Goal: Information Seeking & Learning: Check status

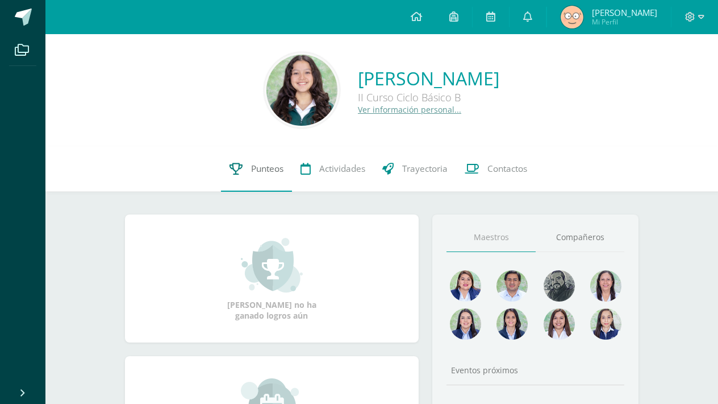
click at [255, 156] on link "Punteos" at bounding box center [256, 168] width 71 height 45
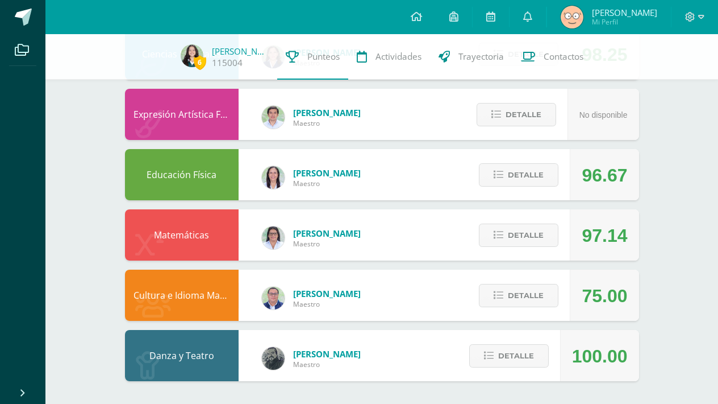
scroll to position [693, 0]
click at [540, 294] on span "Detalle" at bounding box center [526, 295] width 36 height 21
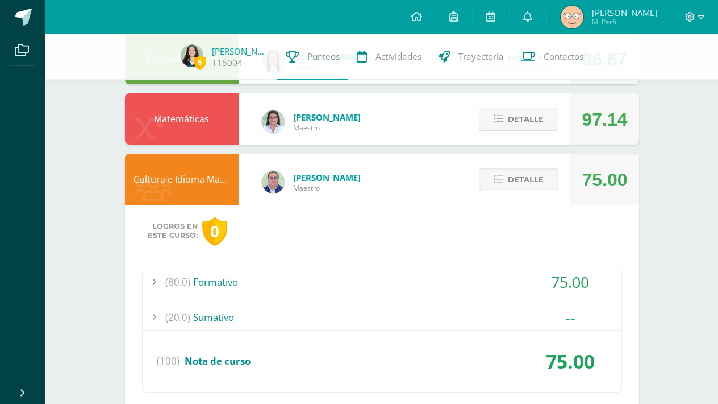
scroll to position [839, 0]
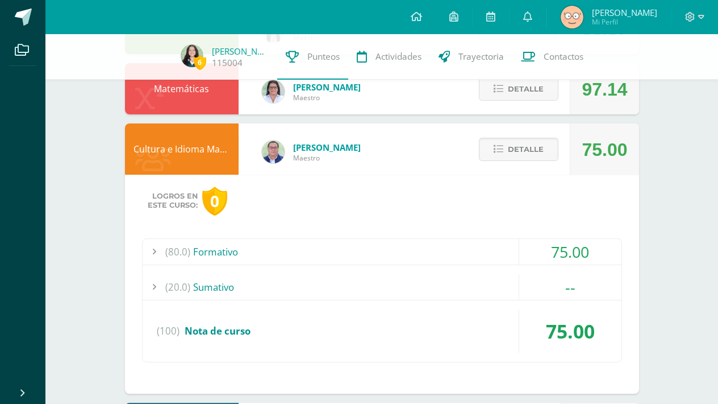
click at [471, 259] on div "(80.0) Formativo" at bounding box center [382, 252] width 479 height 26
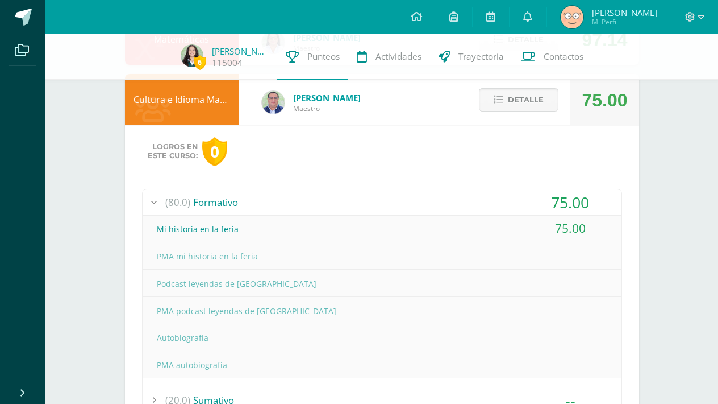
scroll to position [907, 0]
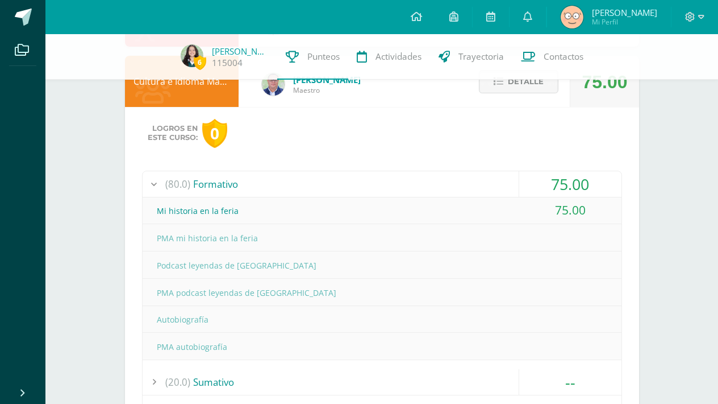
click at [449, 192] on div "(80.0) Formativo" at bounding box center [382, 184] width 479 height 26
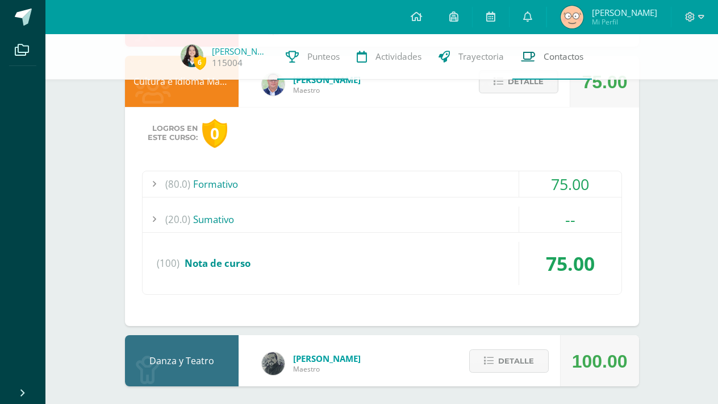
click at [533, 77] on link "Contactos" at bounding box center [553, 56] width 80 height 45
click at [534, 77] on link "Contactos" at bounding box center [553, 56] width 80 height 45
click at [539, 85] on span "Detalle" at bounding box center [526, 81] width 36 height 21
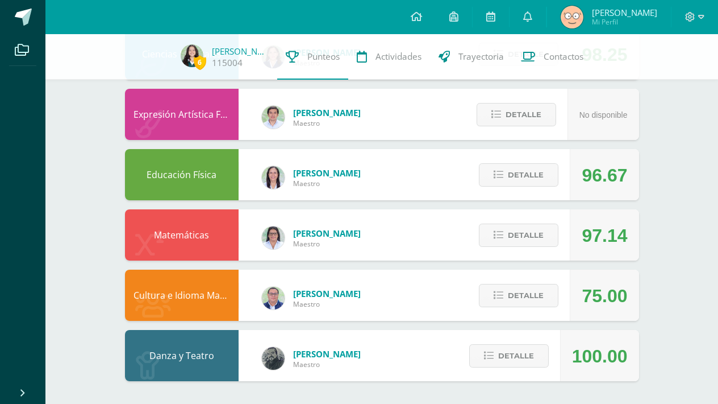
click at [317, 60] on span "Punteos" at bounding box center [323, 57] width 32 height 12
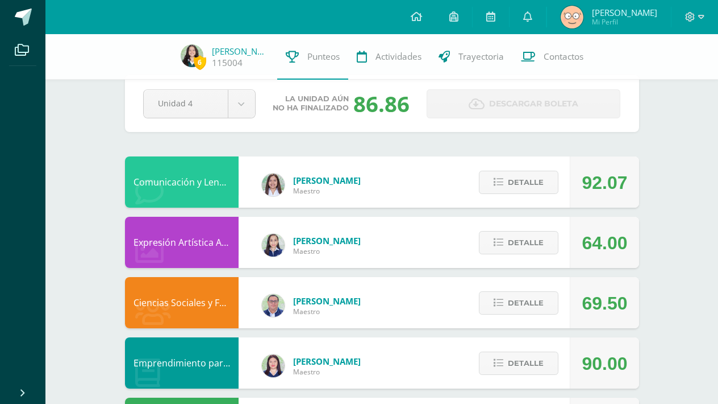
scroll to position [24, 0]
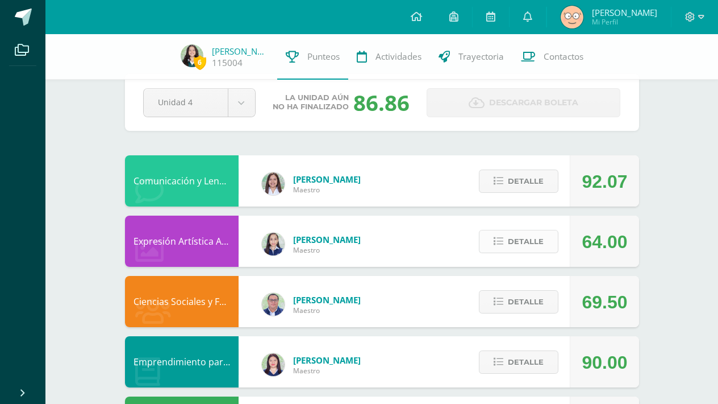
click at [528, 242] on span "Detalle" at bounding box center [526, 241] width 36 height 21
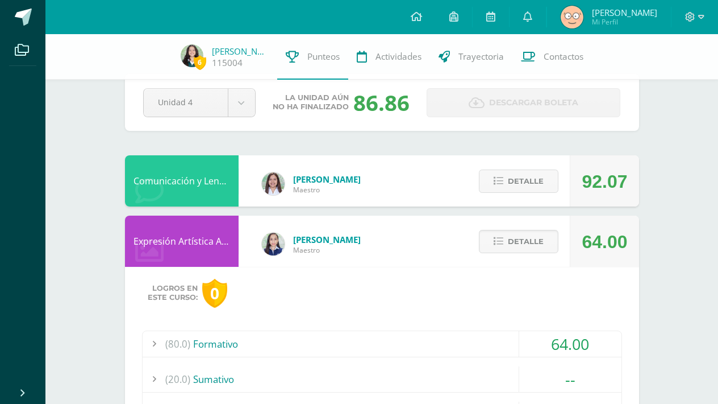
click at [328, 343] on div "(80.0) Formativo" at bounding box center [382, 344] width 479 height 26
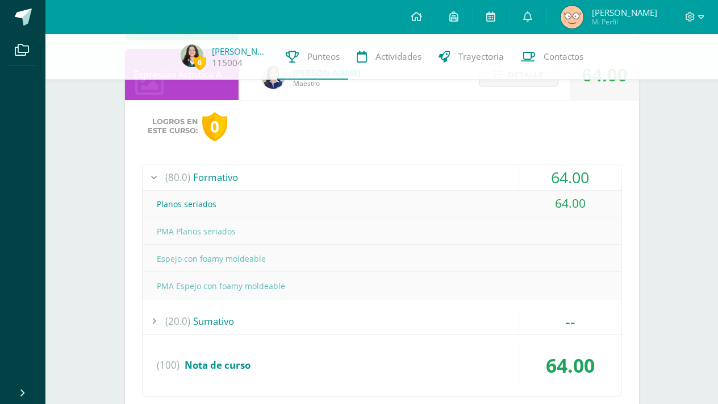
scroll to position [198, 0]
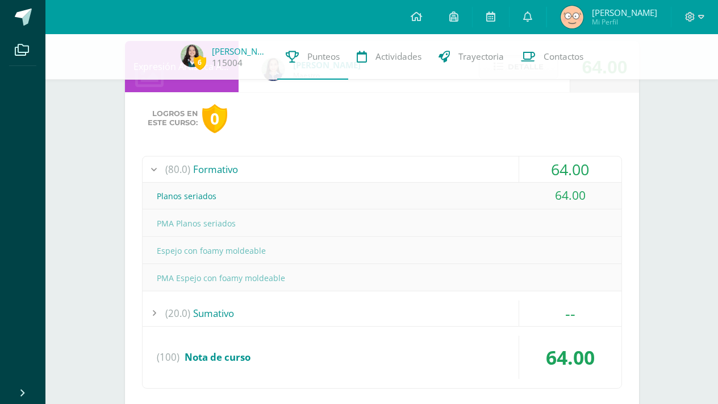
click at [267, 323] on div "(20.0) [GEOGRAPHIC_DATA]" at bounding box center [382, 313] width 479 height 26
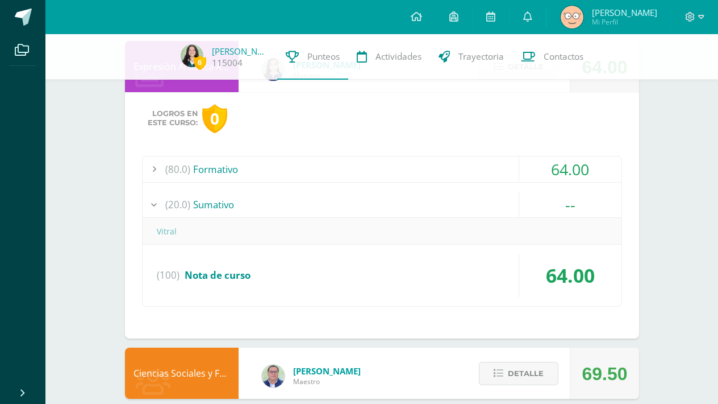
click at [278, 197] on div "(20.0) [GEOGRAPHIC_DATA]" at bounding box center [382, 205] width 479 height 26
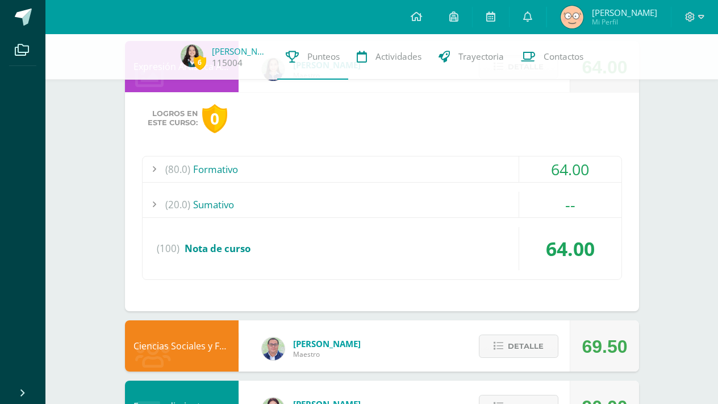
click at [293, 161] on div "(80.0) Formativo" at bounding box center [382, 169] width 479 height 26
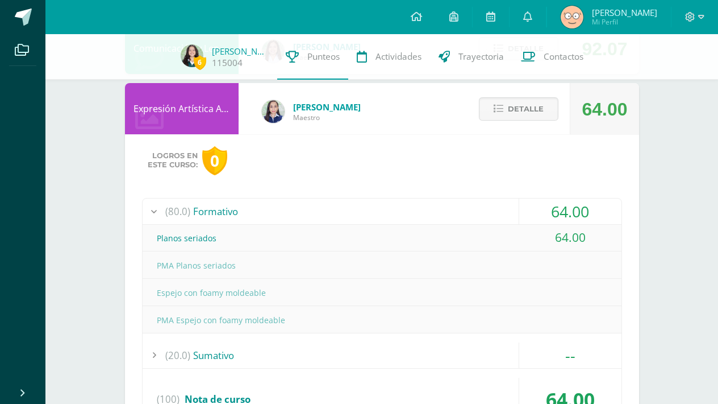
scroll to position [130, 0]
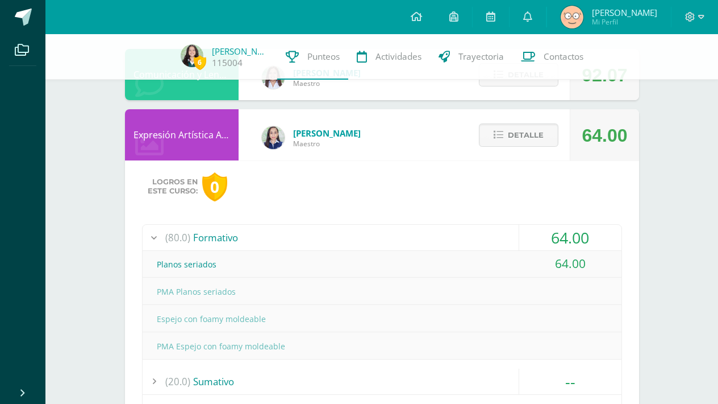
click at [315, 232] on div "(80.0) Formativo" at bounding box center [382, 238] width 479 height 26
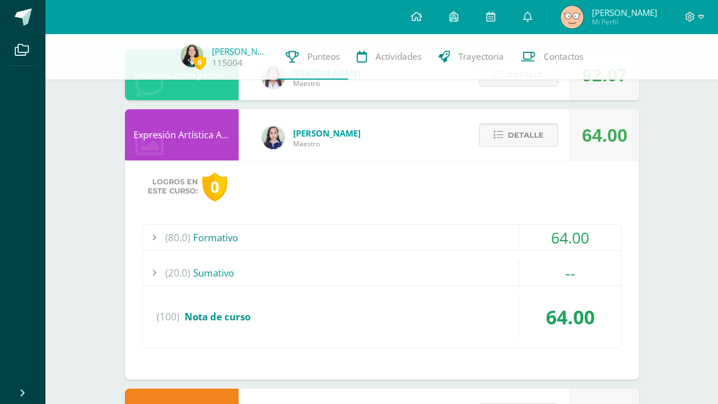
click at [540, 138] on span "Detalle" at bounding box center [526, 134] width 36 height 21
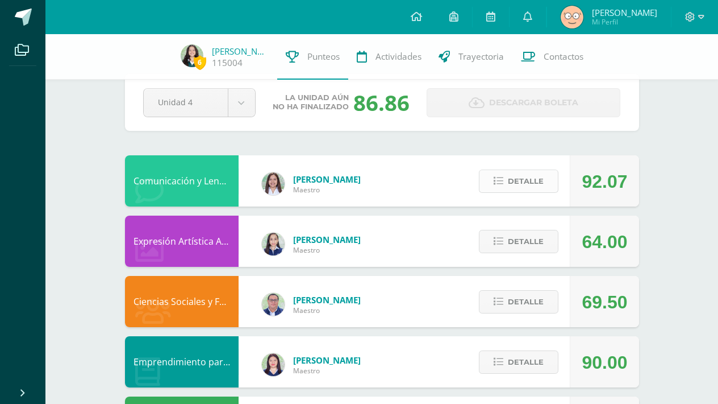
scroll to position [21, 0]
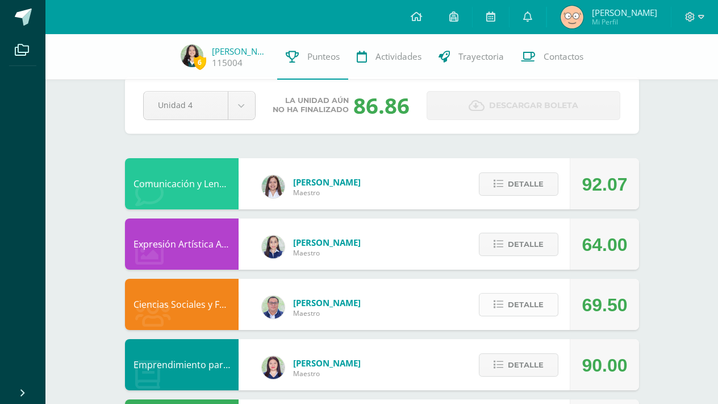
click at [508, 310] on button "Detalle" at bounding box center [519, 304] width 80 height 23
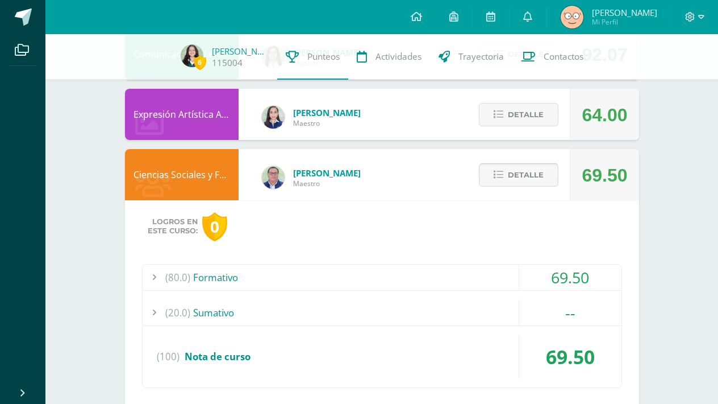
scroll to position [168, 0]
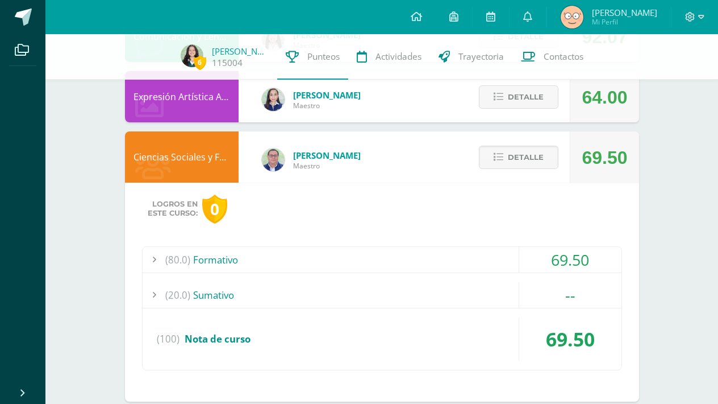
click at [468, 263] on div "(80.0) Formativo" at bounding box center [382, 260] width 479 height 26
